Goal: Navigation & Orientation: Find specific page/section

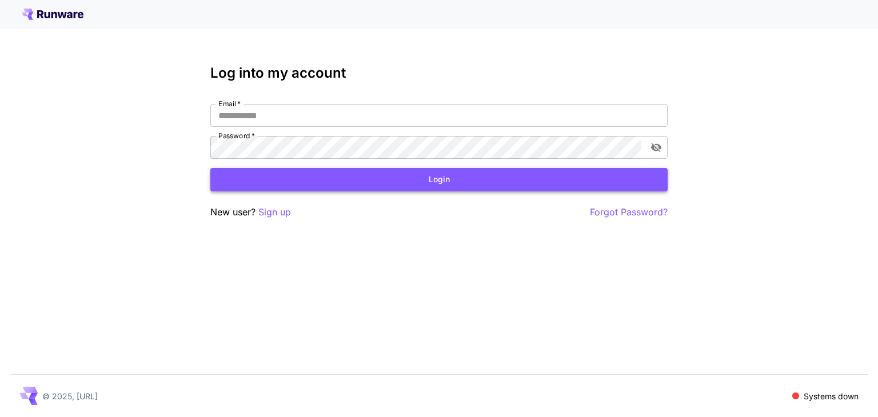
type input "**********"
click at [366, 175] on button "Login" at bounding box center [438, 179] width 457 height 23
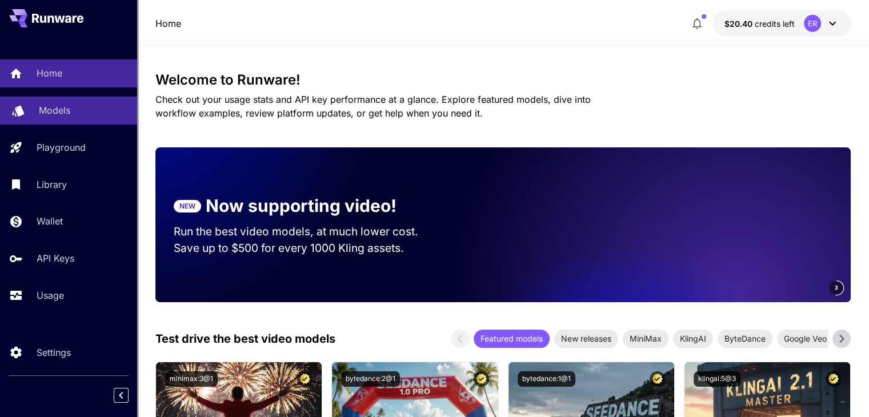
click at [46, 113] on p "Models" at bounding box center [54, 110] width 31 height 14
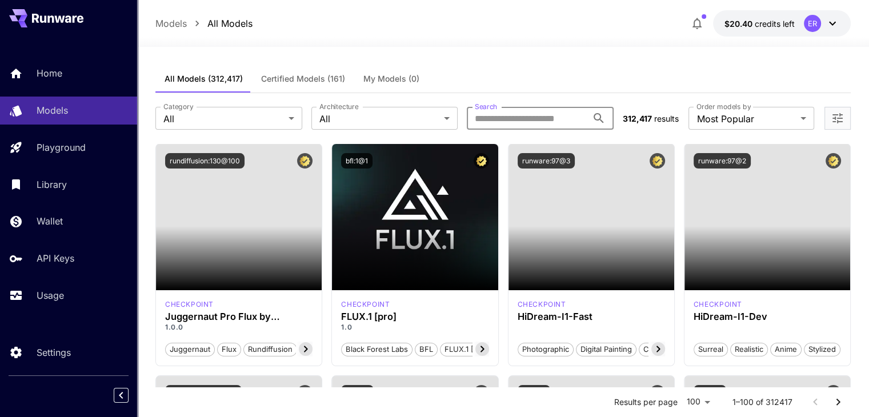
click at [527, 121] on input "Search" at bounding box center [527, 118] width 121 height 23
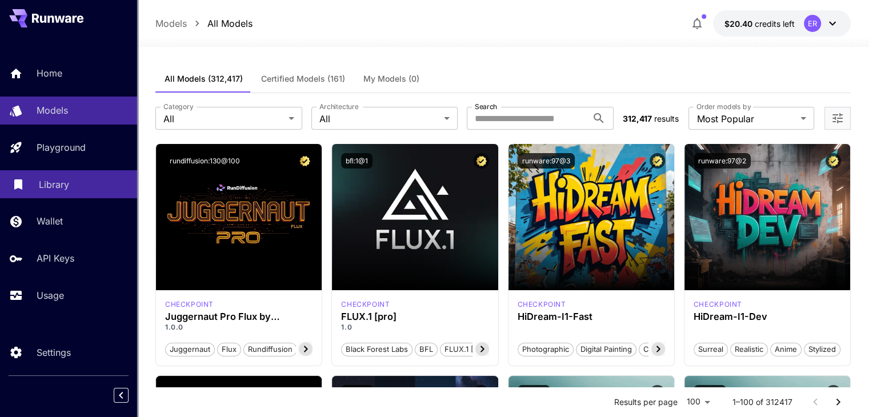
click at [63, 183] on p "Library" at bounding box center [54, 185] width 30 height 14
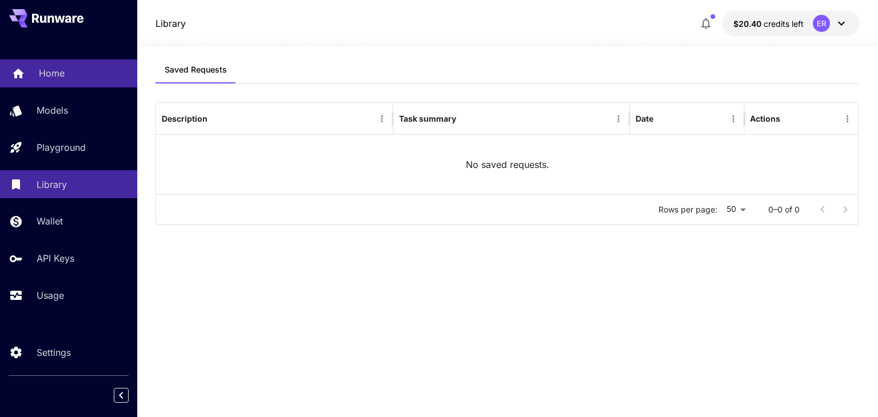
click at [58, 75] on p "Home" at bounding box center [52, 73] width 26 height 14
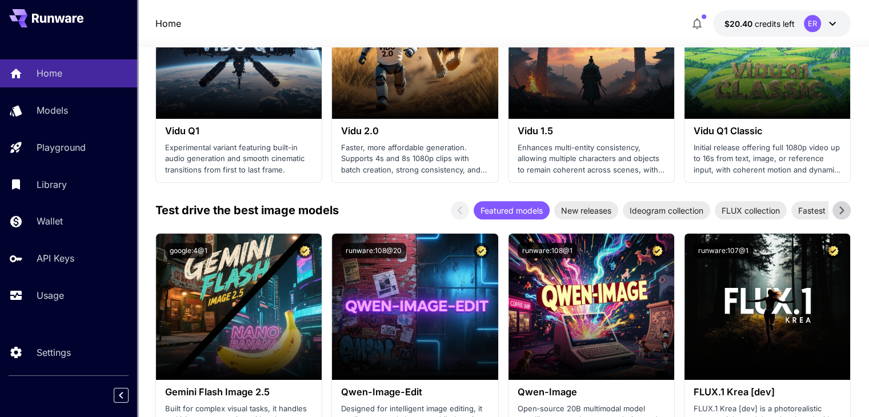
scroll to position [1475, 0]
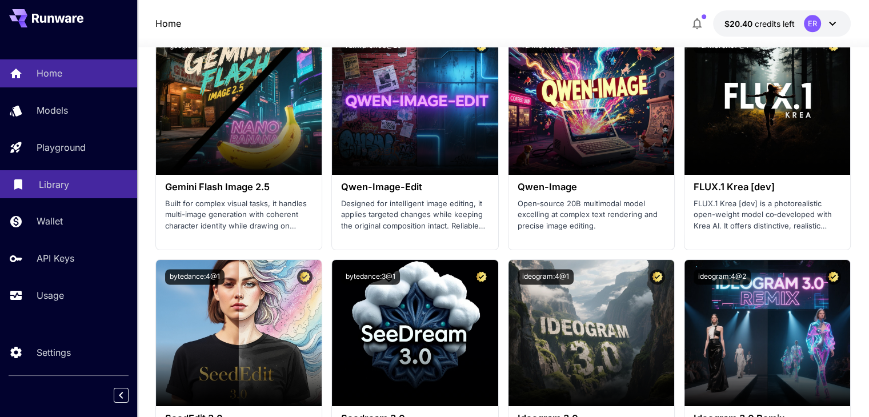
click at [55, 177] on link "Library" at bounding box center [68, 184] width 137 height 28
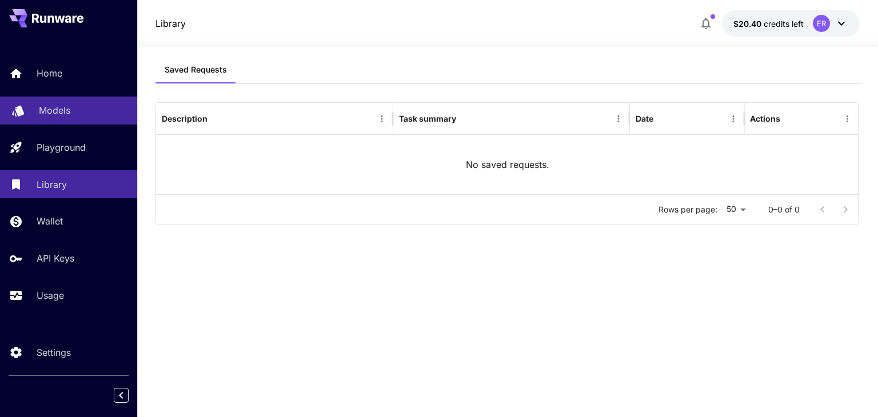
click at [46, 111] on p "Models" at bounding box center [54, 110] width 31 height 14
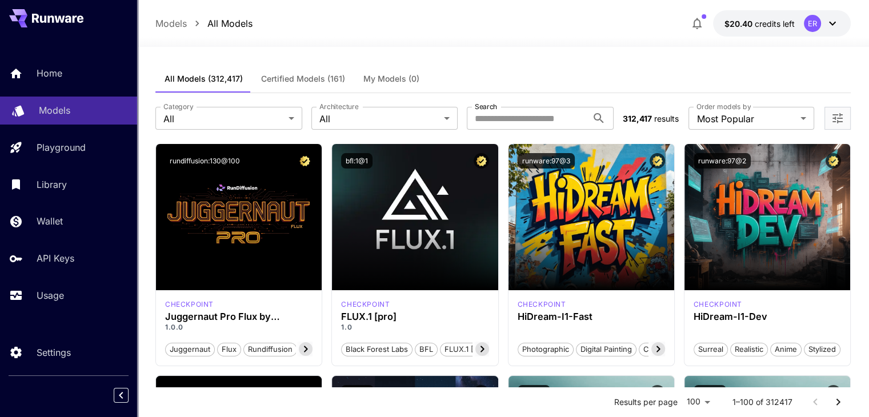
click at [77, 108] on div "Models" at bounding box center [83, 110] width 89 height 14
